Goal: Information Seeking & Learning: Learn about a topic

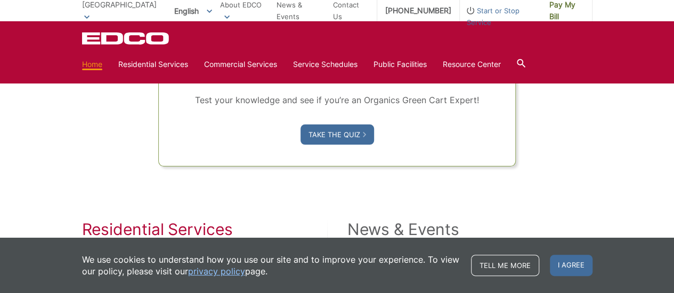
scroll to position [905, 0]
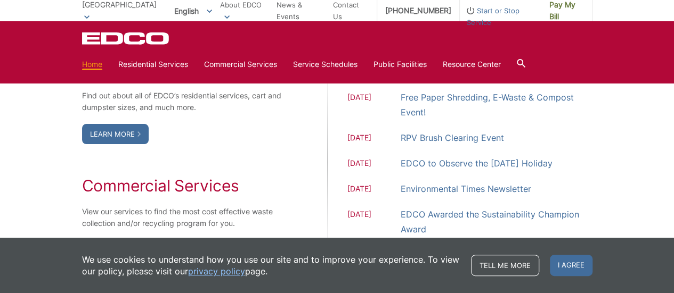
click at [381, 139] on span "[DATE]" at bounding box center [373, 138] width 53 height 13
click at [419, 138] on link "RPV Brush Clearing Event" at bounding box center [451, 137] width 103 height 15
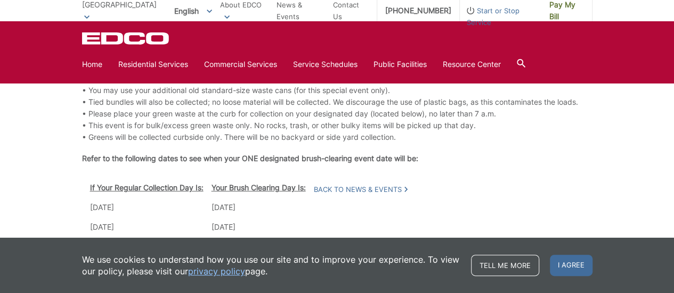
scroll to position [345, 0]
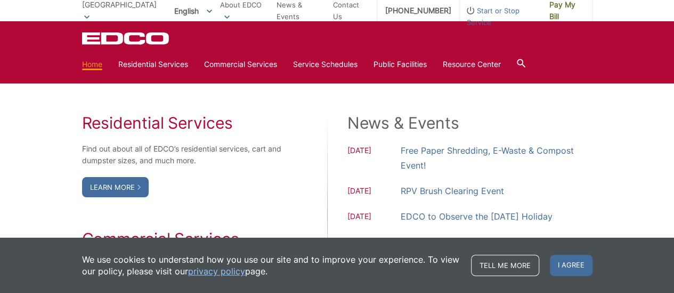
scroll to position [905, 0]
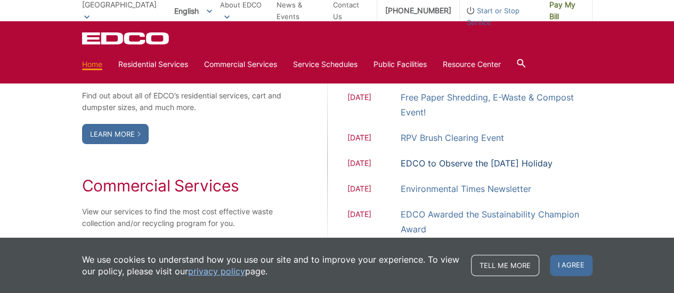
click at [424, 160] on link "EDCO to Observe the [DATE] Holiday" at bounding box center [476, 163] width 152 height 15
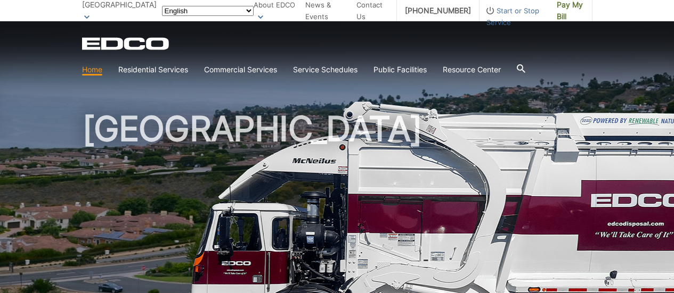
scroll to position [905, 0]
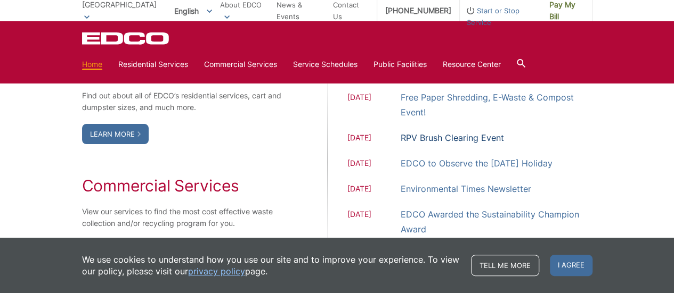
click at [457, 142] on link "RPV Brush Clearing Event" at bounding box center [451, 137] width 103 height 15
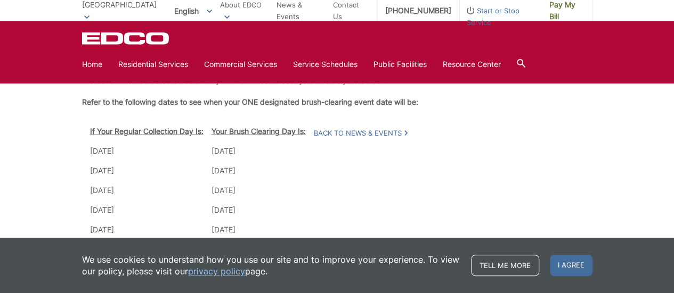
scroll to position [345, 0]
